Goal: Information Seeking & Learning: Learn about a topic

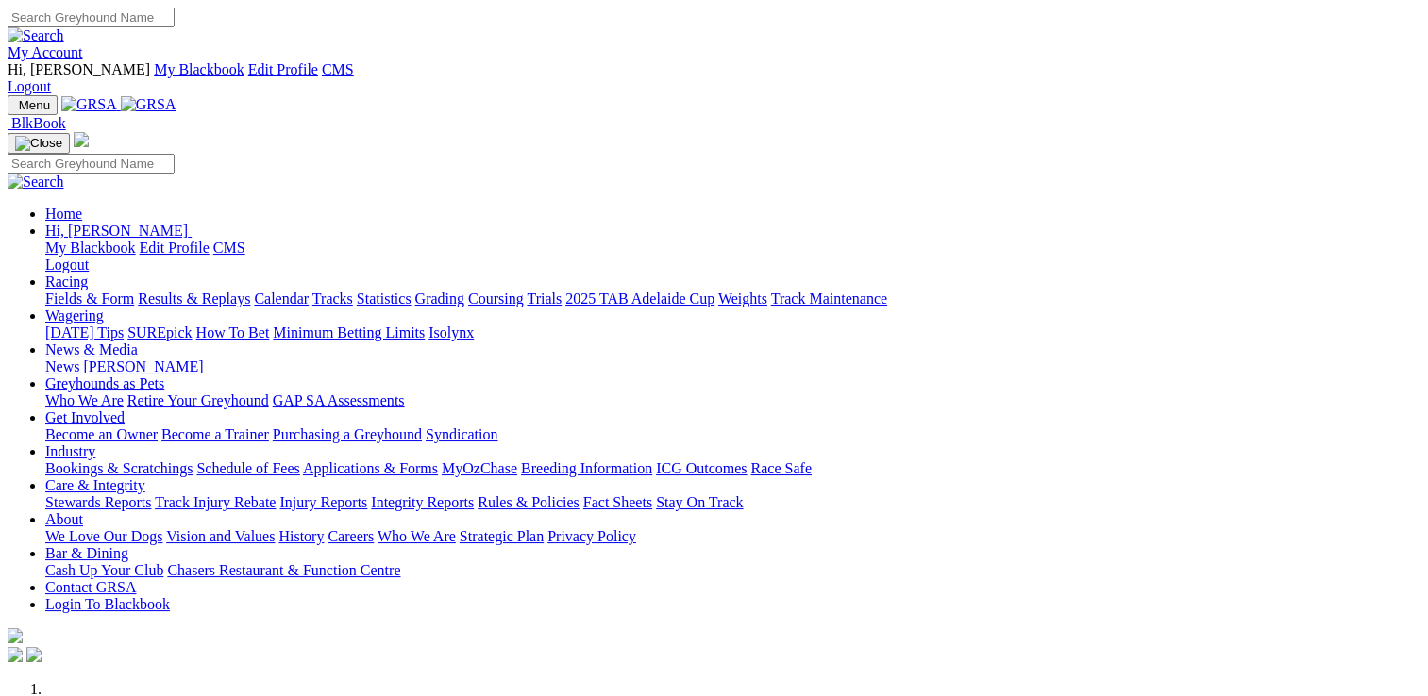
click at [151, 494] on link "Stewards Reports" at bounding box center [98, 502] width 106 height 16
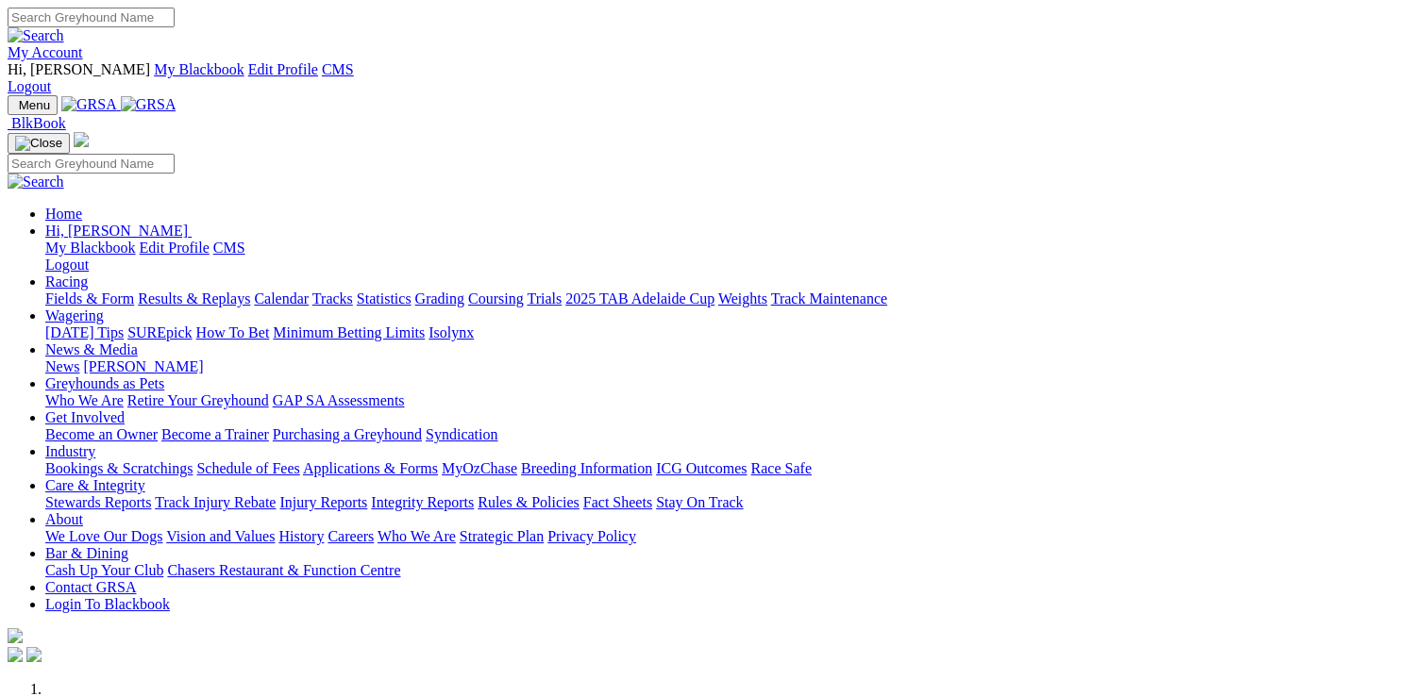
click at [145, 477] on link "Care & Integrity" at bounding box center [95, 485] width 100 height 16
click at [151, 494] on link "Stewards Reports" at bounding box center [98, 502] width 106 height 16
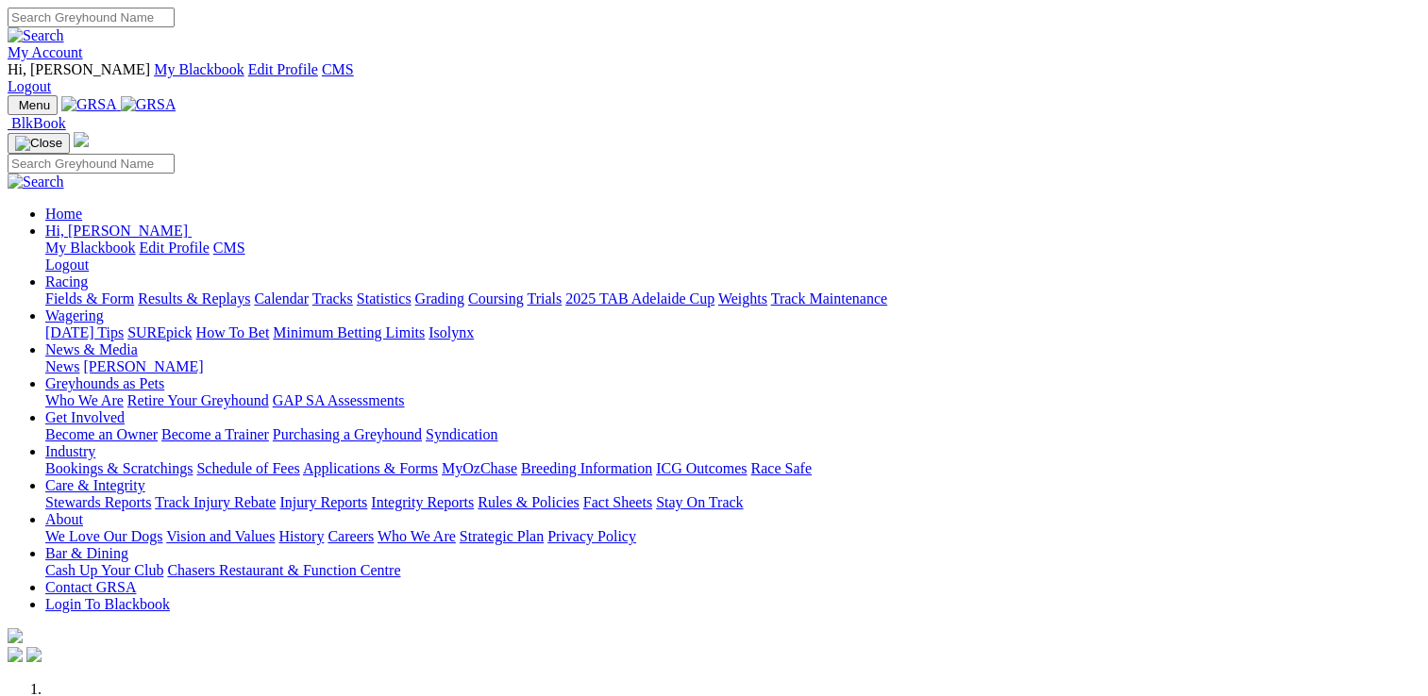
click at [151, 494] on link "Stewards Reports" at bounding box center [98, 502] width 106 height 16
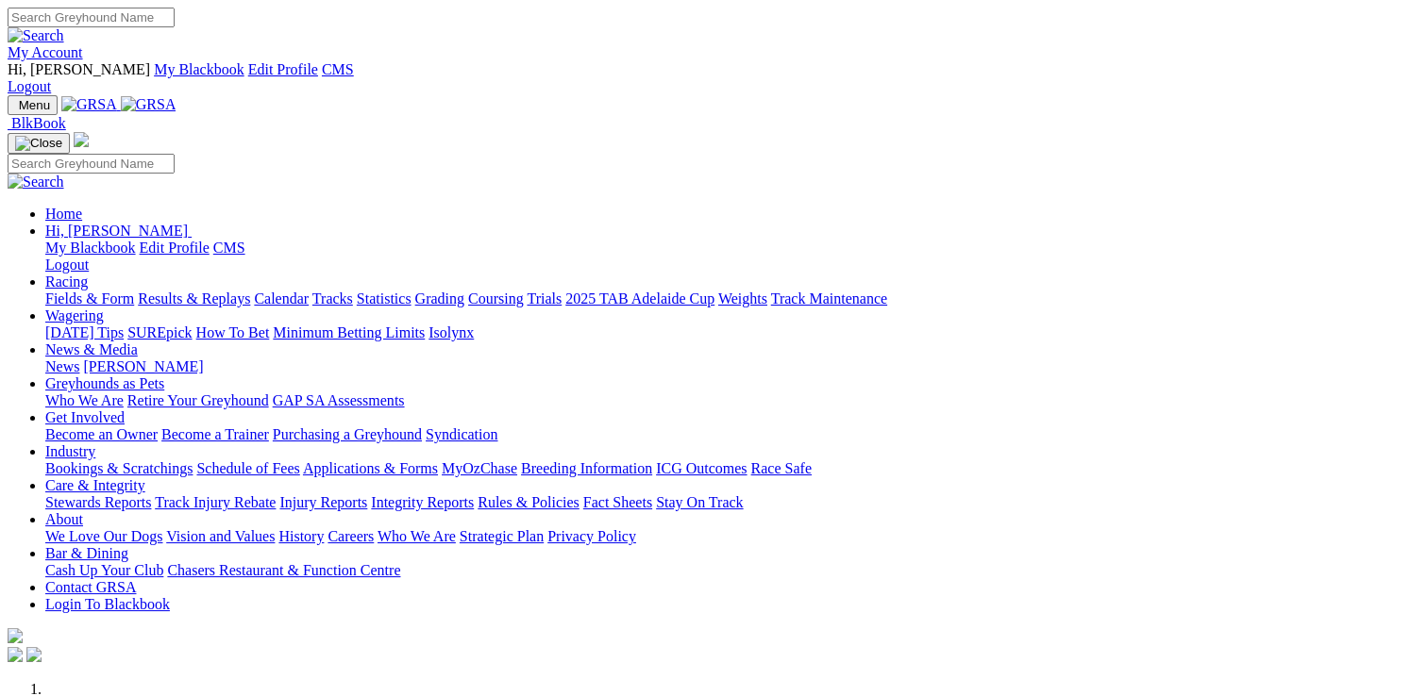
click at [145, 477] on link "Care & Integrity" at bounding box center [95, 485] width 100 height 16
click at [151, 494] on link "Stewards Reports" at bounding box center [98, 502] width 106 height 16
